Goal: Check status: Check status

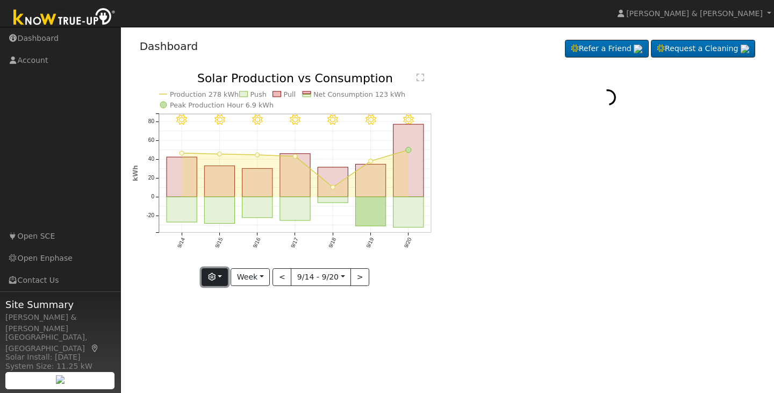
click at [223, 280] on button "button" at bounding box center [214, 277] width 26 height 18
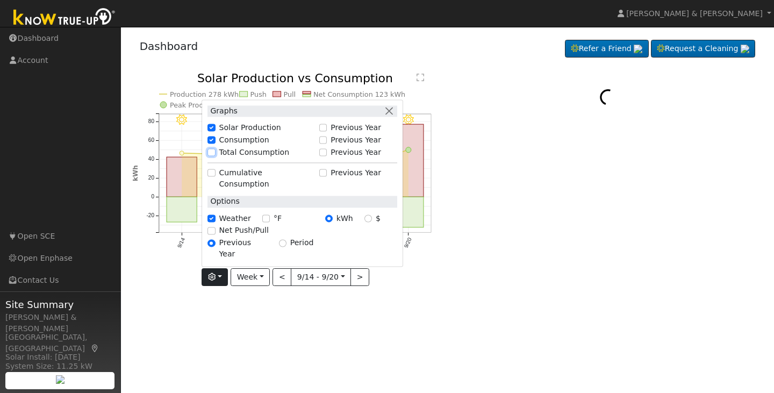
click at [214, 156] on input "Total Consumption" at bounding box center [211, 153] width 8 height 8
checkbox input "true"
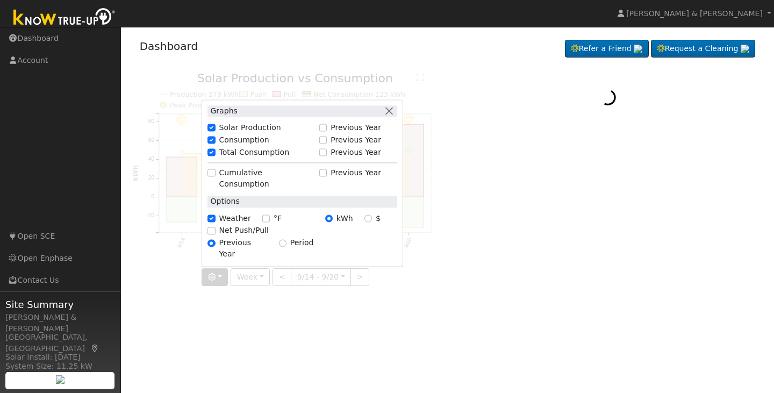
click at [262, 275] on div at bounding box center [286, 179] width 309 height 213
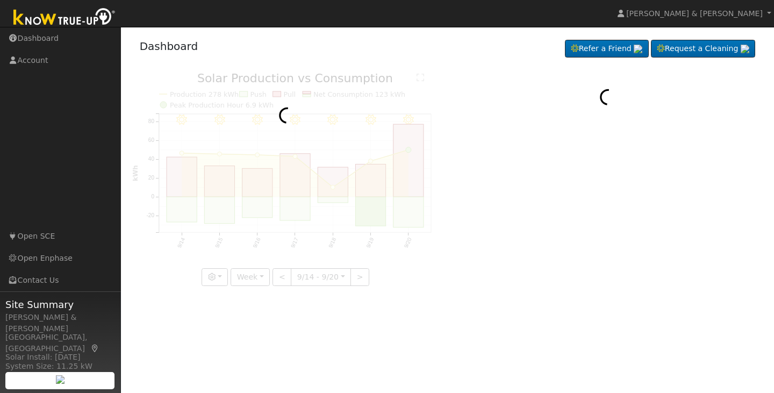
click at [262, 275] on div at bounding box center [286, 179] width 309 height 213
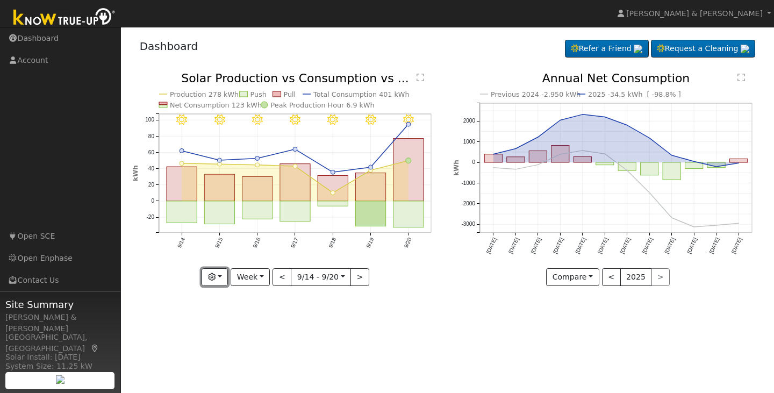
click at [224, 275] on button "button" at bounding box center [214, 277] width 26 height 18
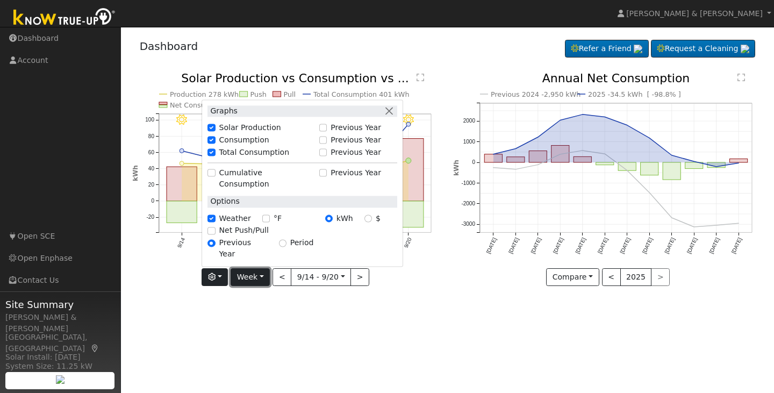
click at [260, 277] on button "Week" at bounding box center [249, 277] width 39 height 18
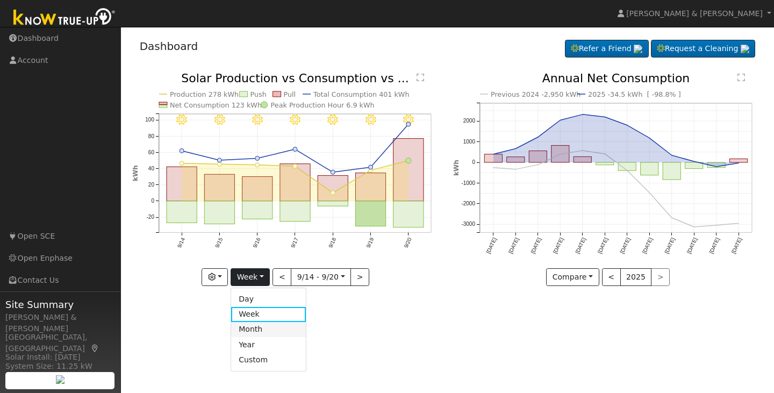
click at [255, 326] on link "Month" at bounding box center [268, 329] width 75 height 15
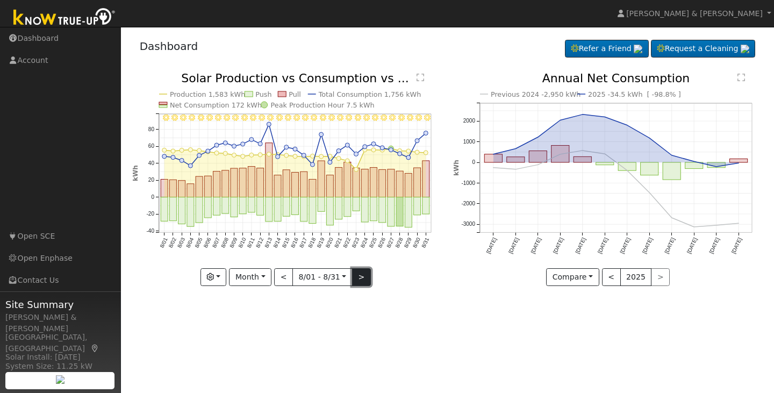
click at [352, 283] on button ">" at bounding box center [361, 277] width 19 height 18
type input "[DATE]"
